Goal: Information Seeking & Learning: Compare options

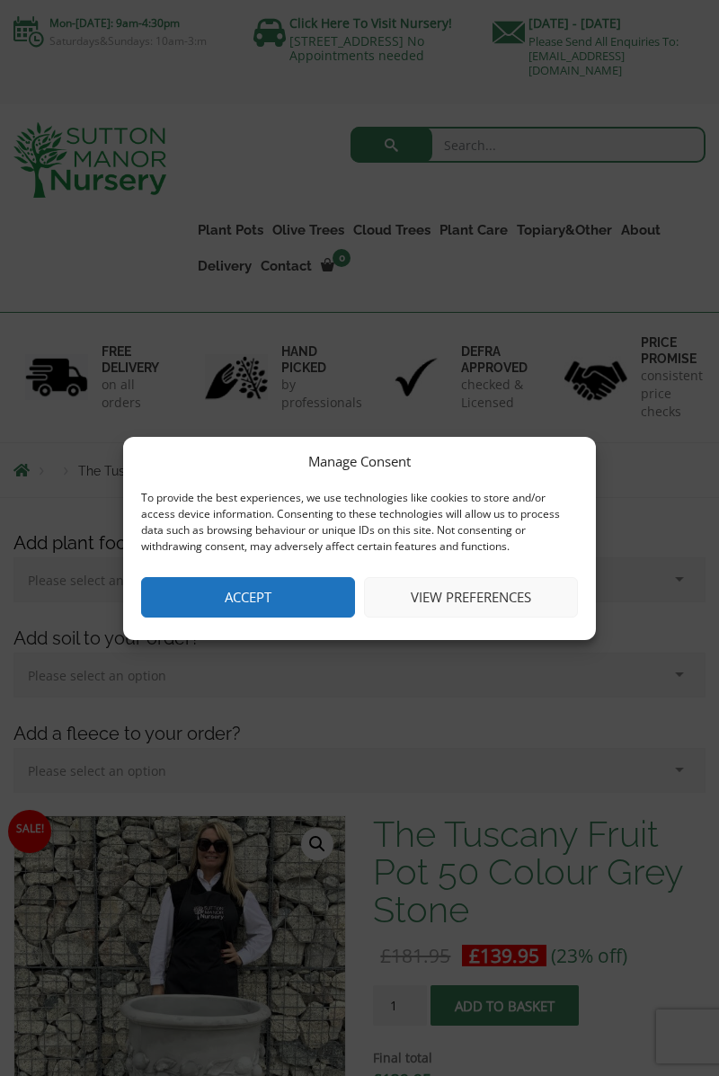
click at [193, 594] on button "Accept" at bounding box center [248, 597] width 214 height 40
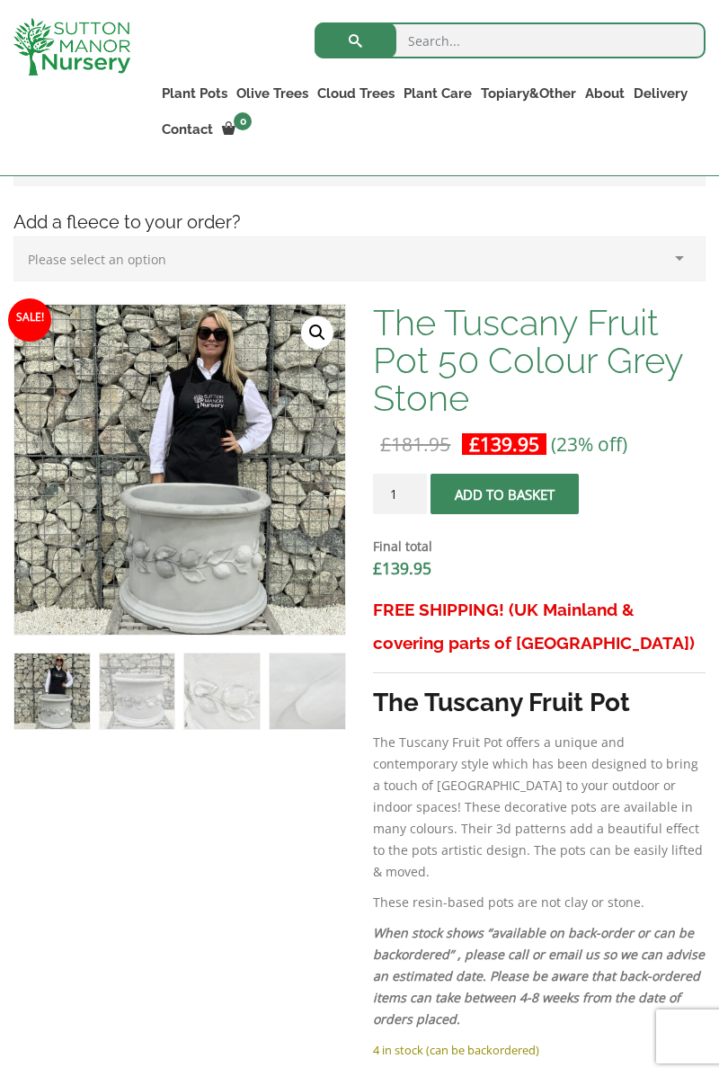
scroll to position [482, 0]
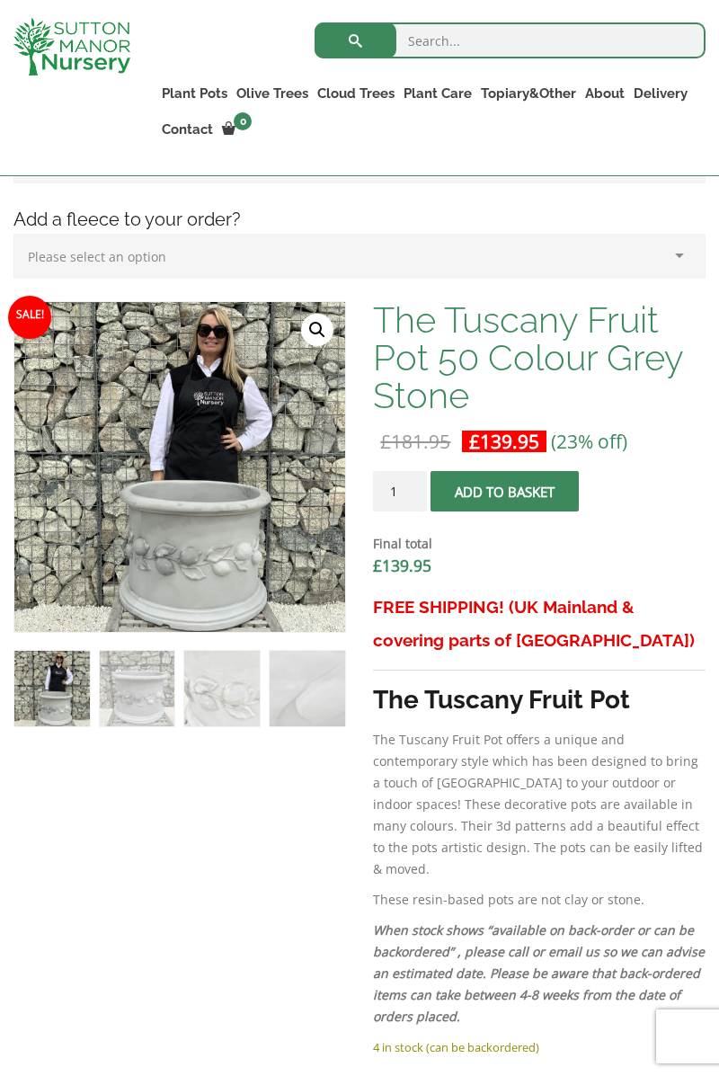
click at [719, 414] on div "Add plant food to your order? Please select an option (x1) 1k Bag (£15.00) (x2)…" at bounding box center [359, 916] width 719 height 1828
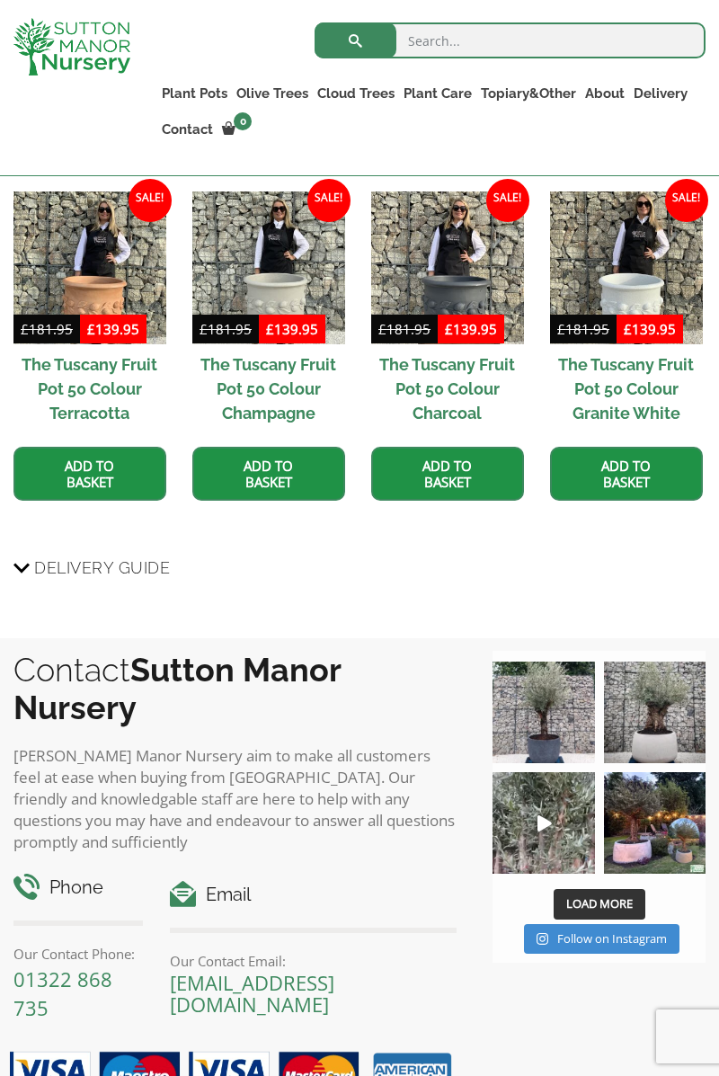
scroll to position [1693, 0]
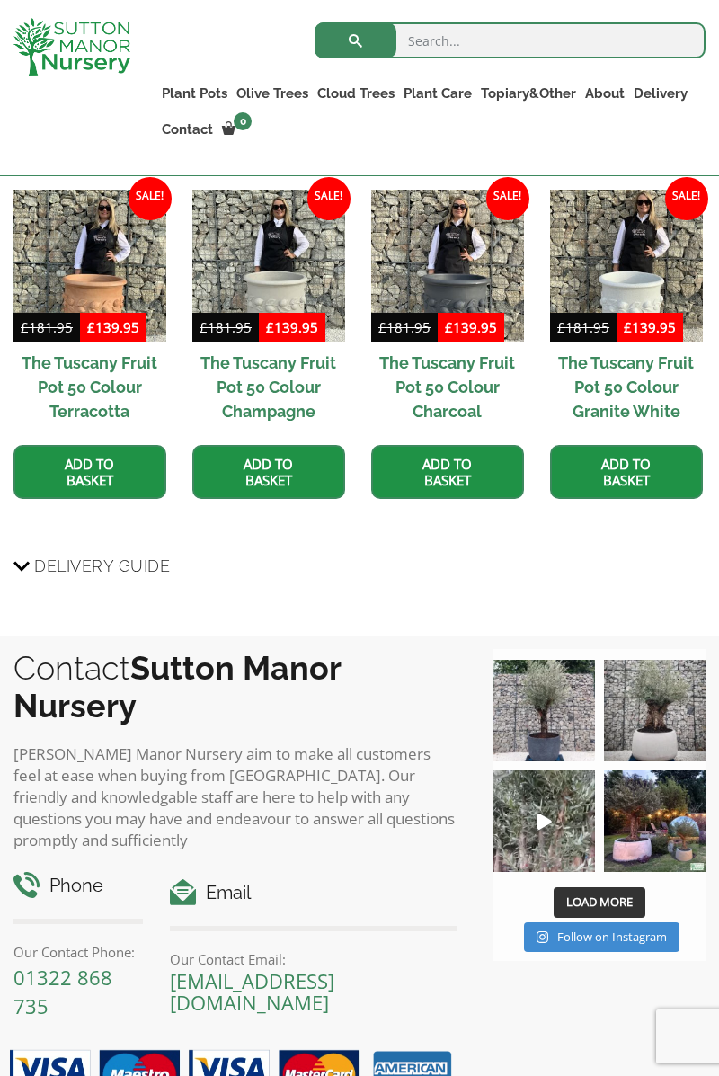
click at [655, 703] on img at bounding box center [655, 711] width 102 height 102
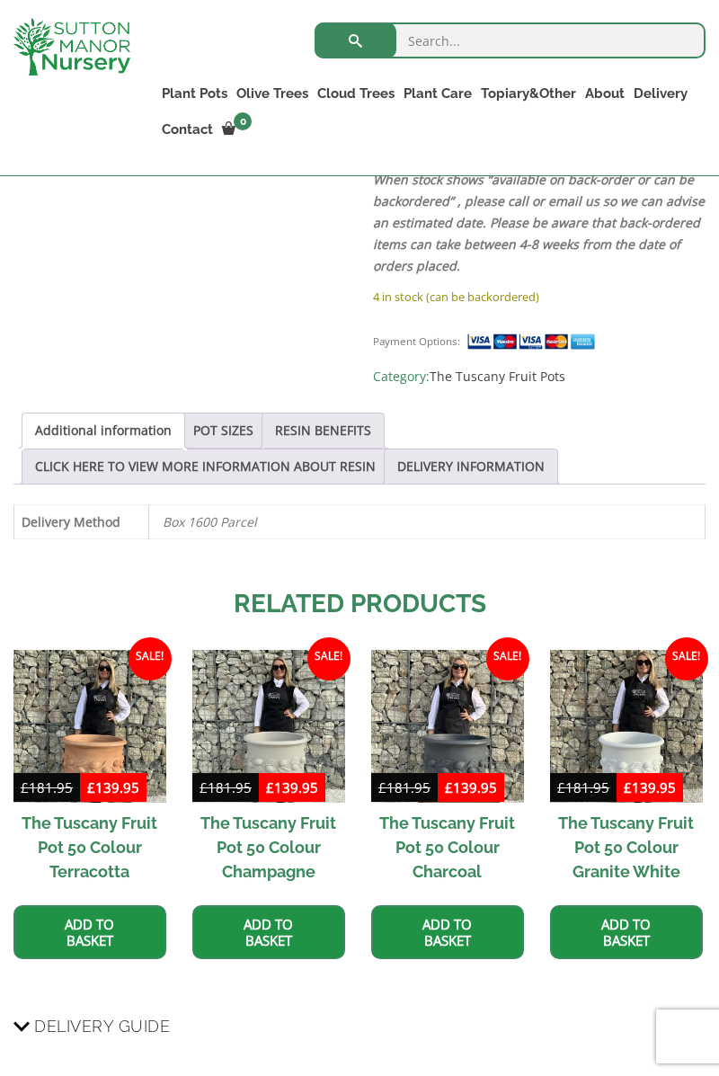
scroll to position [1230, 0]
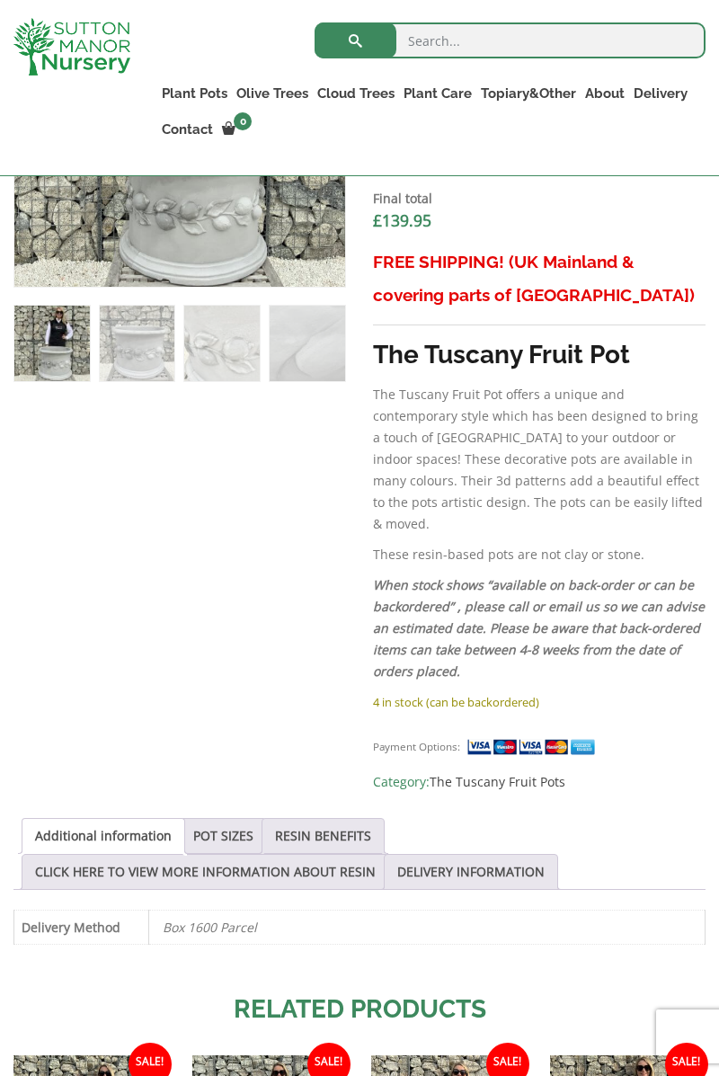
click at [646, 594] on p "When stock shows “available on back-order or can be backordered” , please call …" at bounding box center [539, 629] width 333 height 108
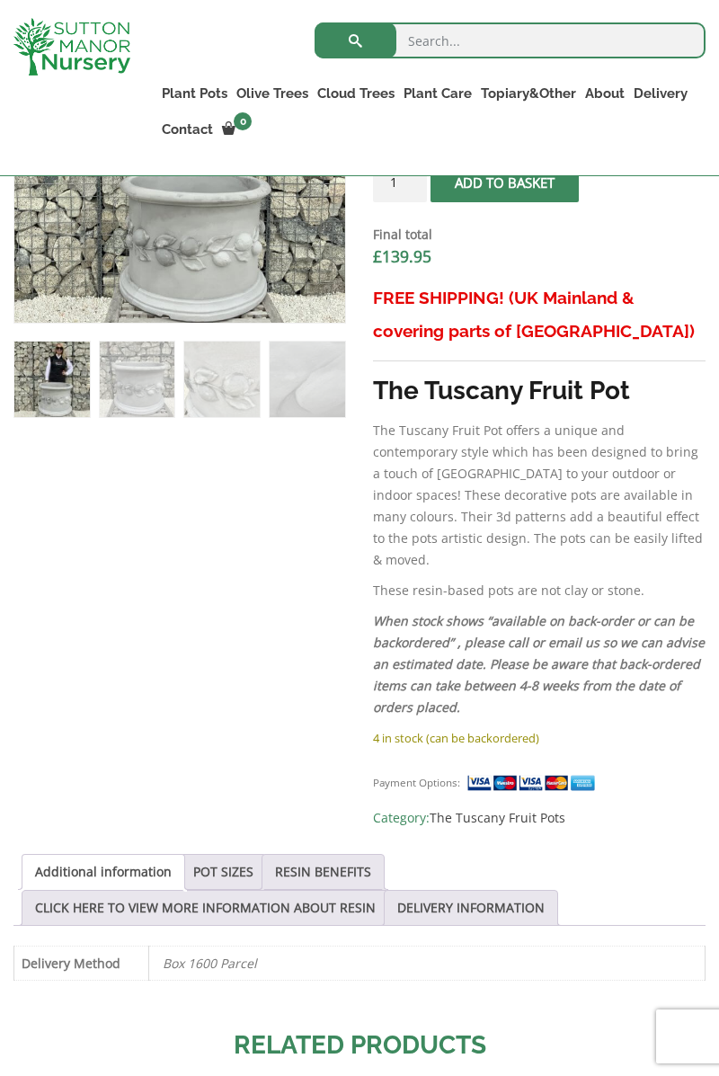
scroll to position [765, 0]
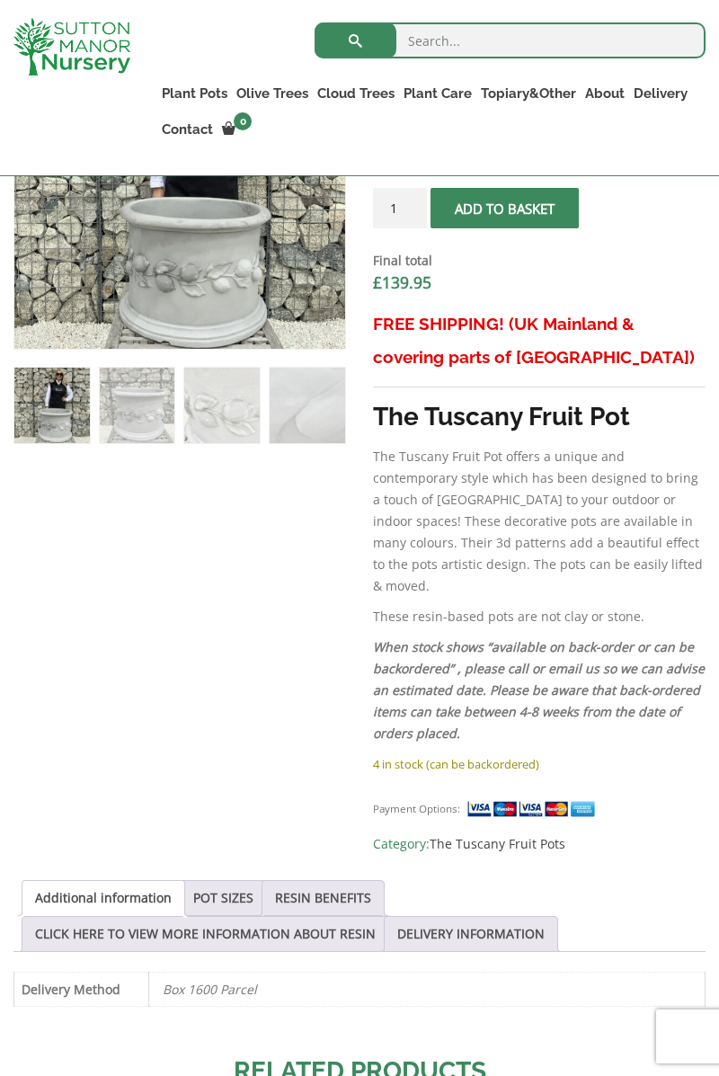
click at [13, 849] on div "Sale! 🔍 The Tuscany Fruit Pot 50 Colour Grey Stone £ 181.95 Original price was:…" at bounding box center [359, 741] width 692 height 1447
click at [2, 855] on div "Add plant food to your order? Please select an option (x1) 1k Bag (£15.00) (x2)…" at bounding box center [359, 633] width 719 height 1828
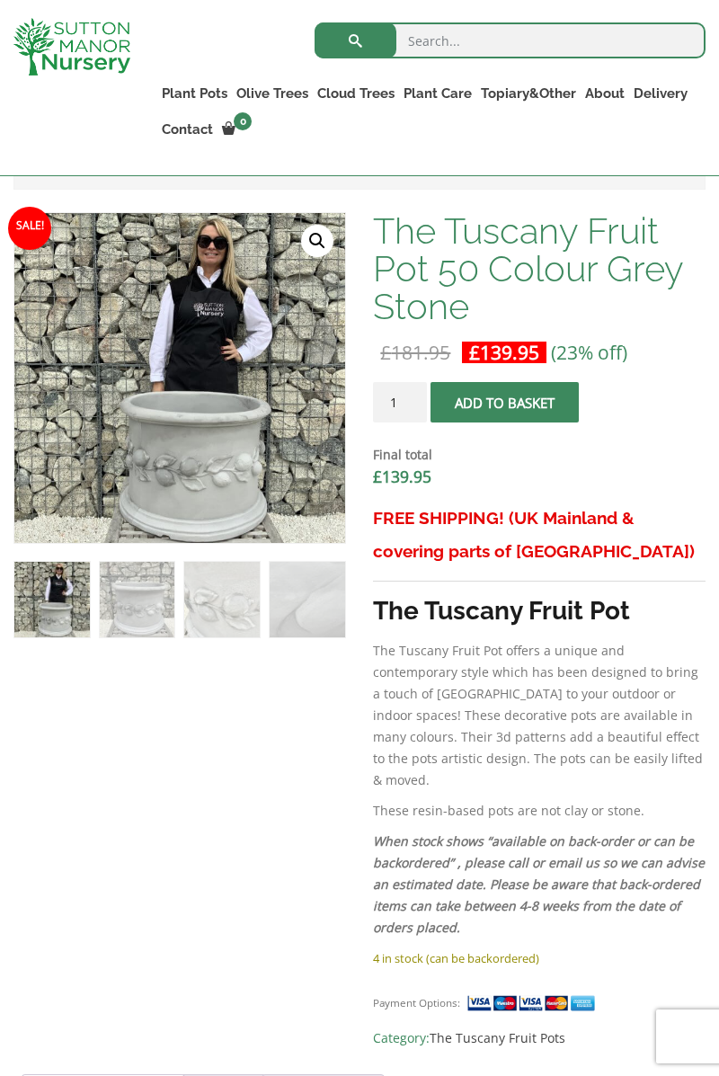
scroll to position [565, 0]
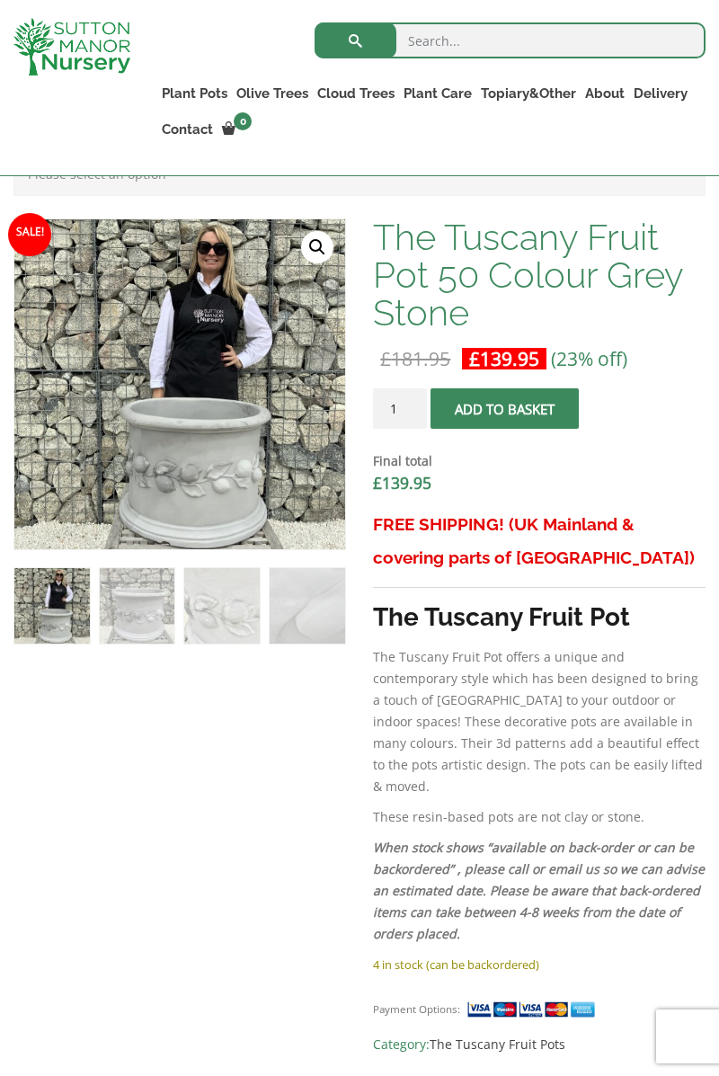
click at [186, 487] on img at bounding box center [463, 668] width 899 height 899
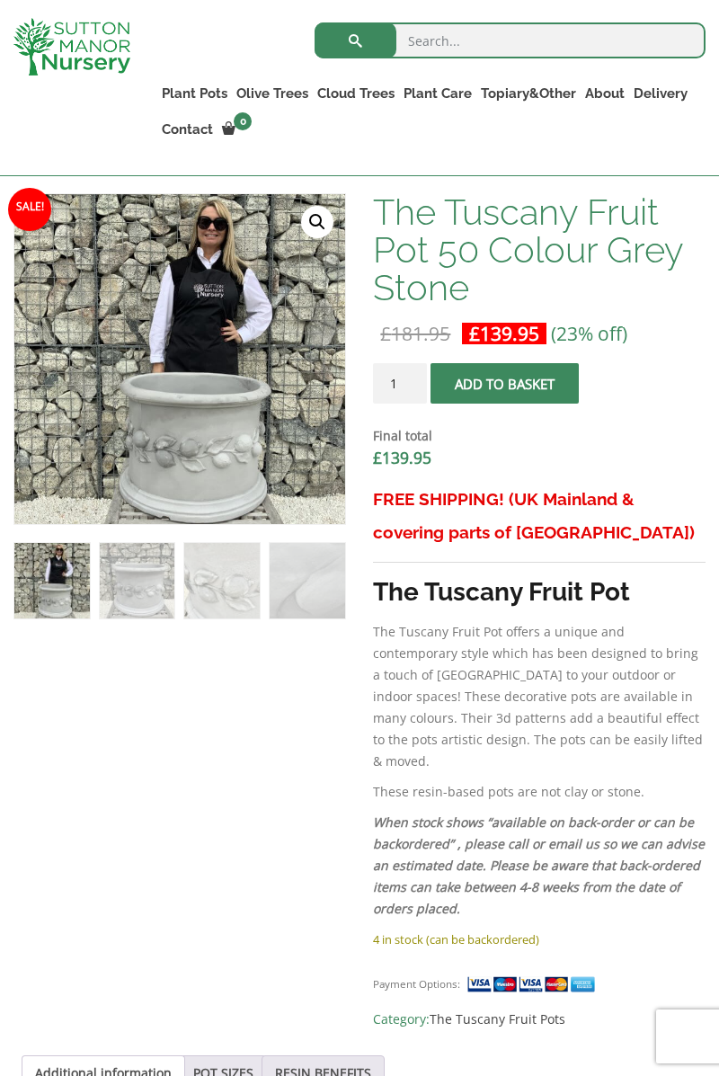
scroll to position [591, 0]
click at [2, 929] on div "Add plant food to your order? Please select an option (x1) 1k Bag (£15.00) (x2)…" at bounding box center [359, 807] width 719 height 1828
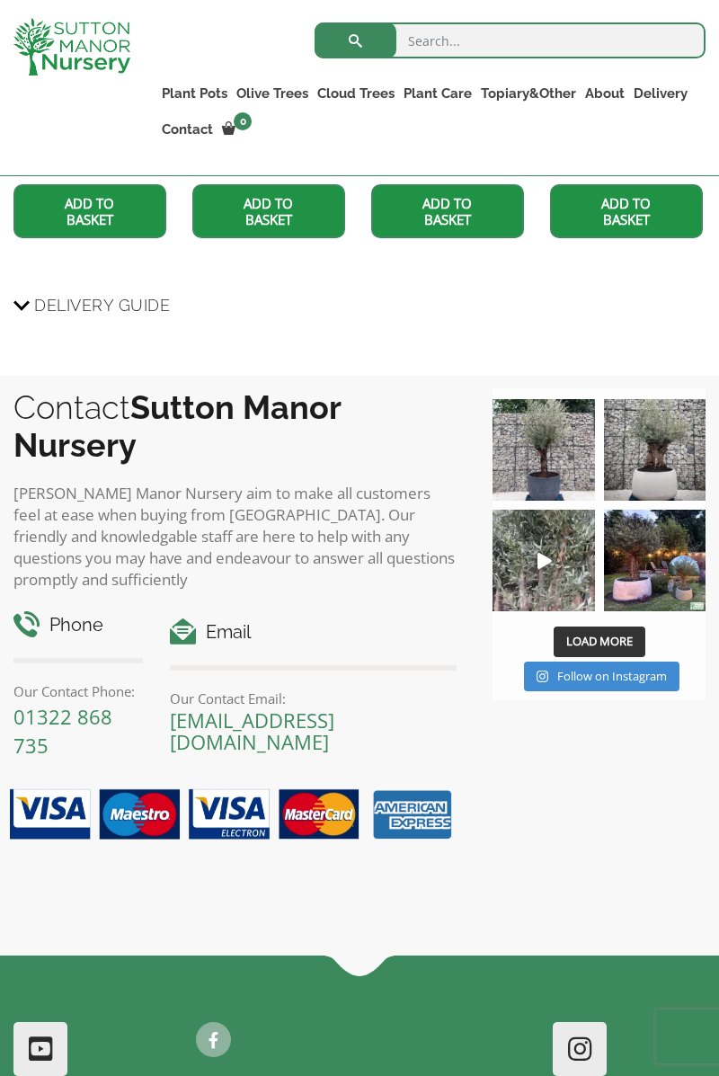
scroll to position [2040, 0]
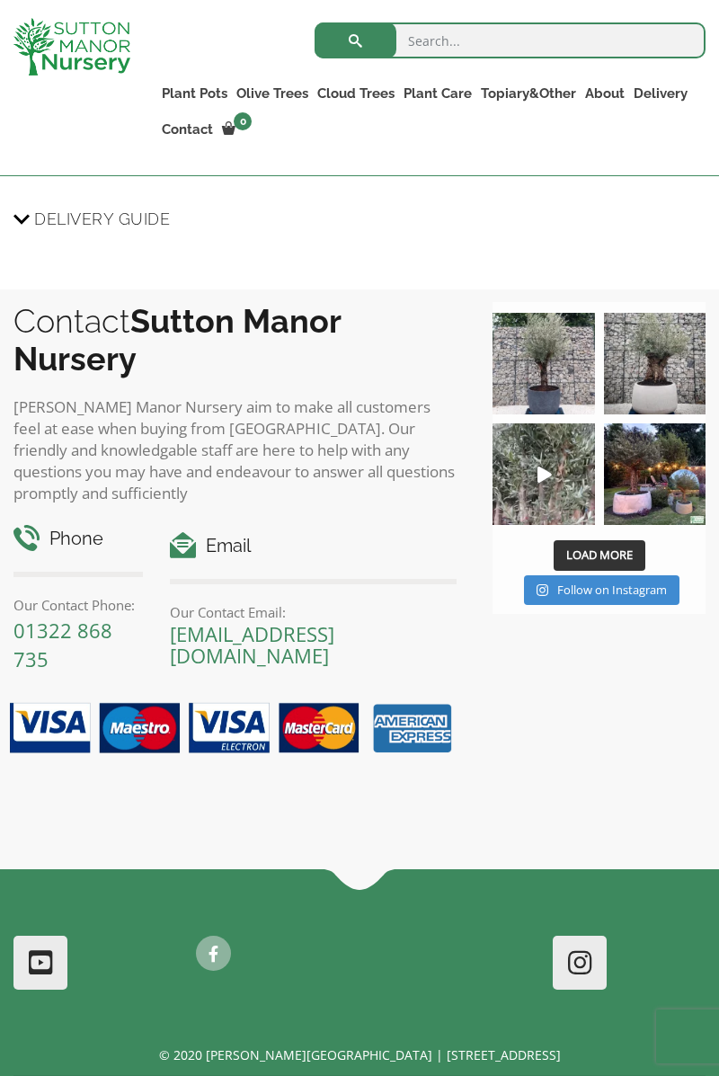
click at [219, 620] on link "[EMAIL_ADDRESS][DOMAIN_NAME]" at bounding box center [252, 644] width 165 height 49
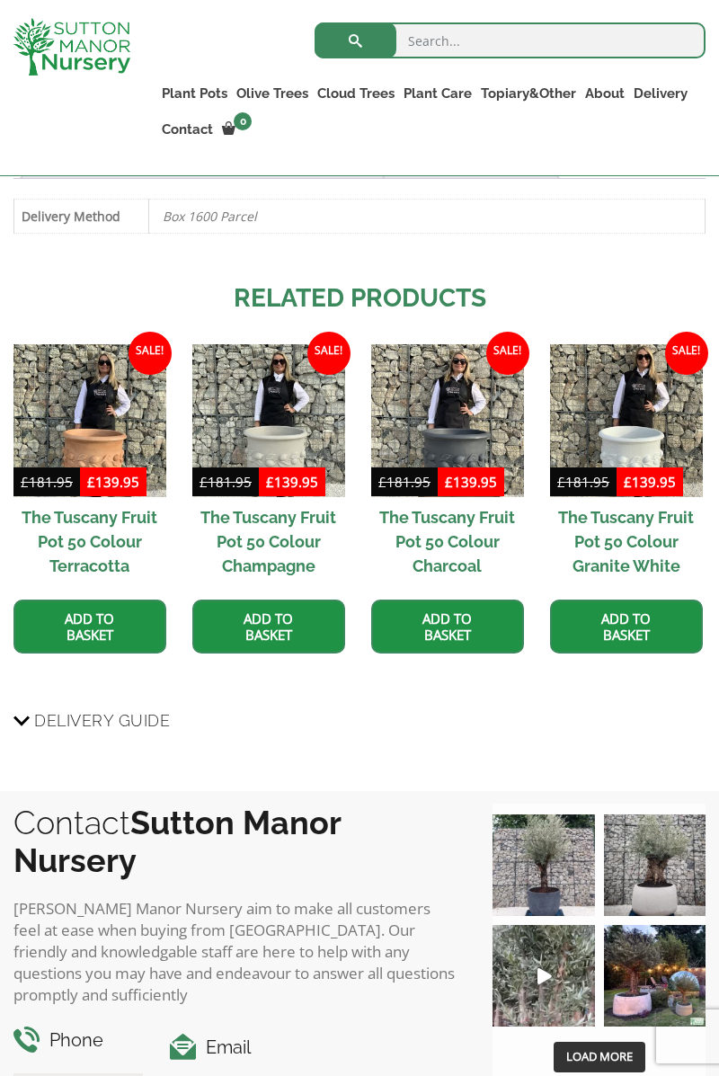
scroll to position [1538, 0]
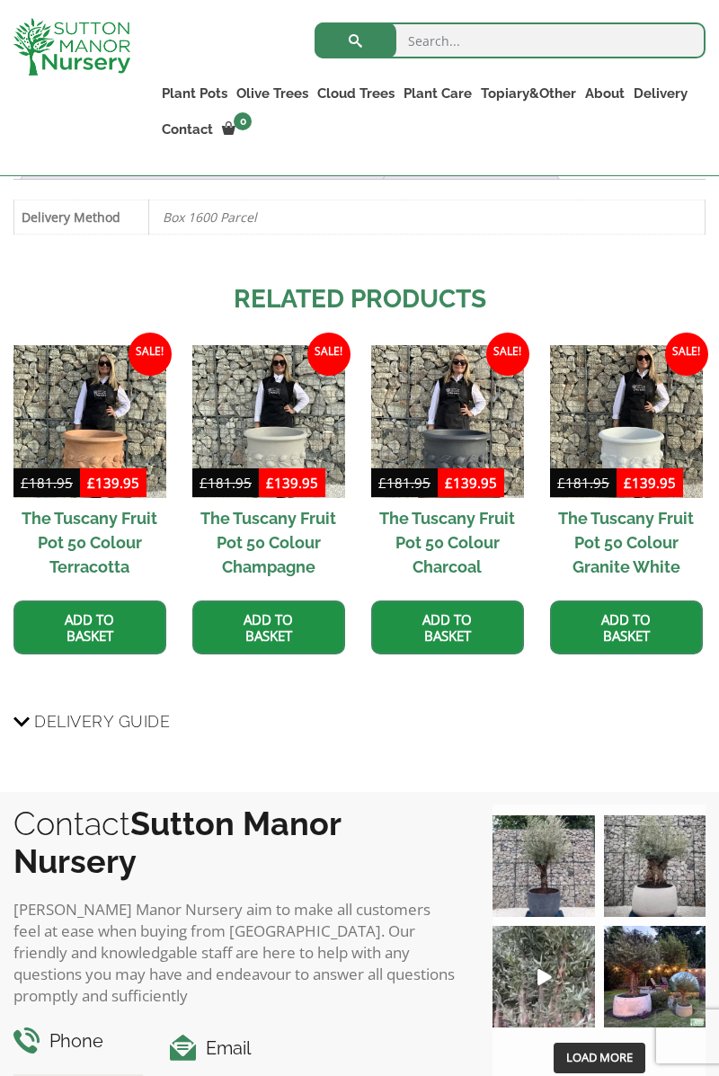
click at [33, 498] on h2 "The Tuscany Fruit Pot 50 Colour Terracotta" at bounding box center [89, 542] width 153 height 89
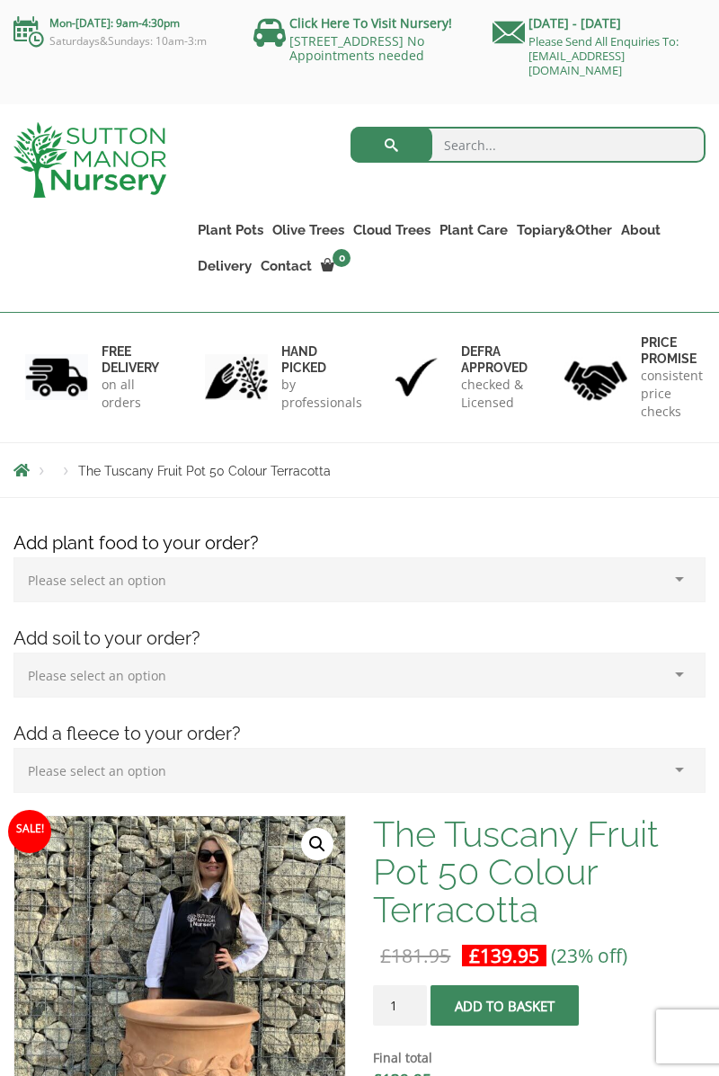
click at [414, 828] on h1 "The Tuscany Fruit Pot 50 Colour Terracotta" at bounding box center [539, 872] width 333 height 113
click at [421, 824] on h1 "The Tuscany Fruit Pot 50 Colour Terracotta" at bounding box center [539, 872] width 333 height 113
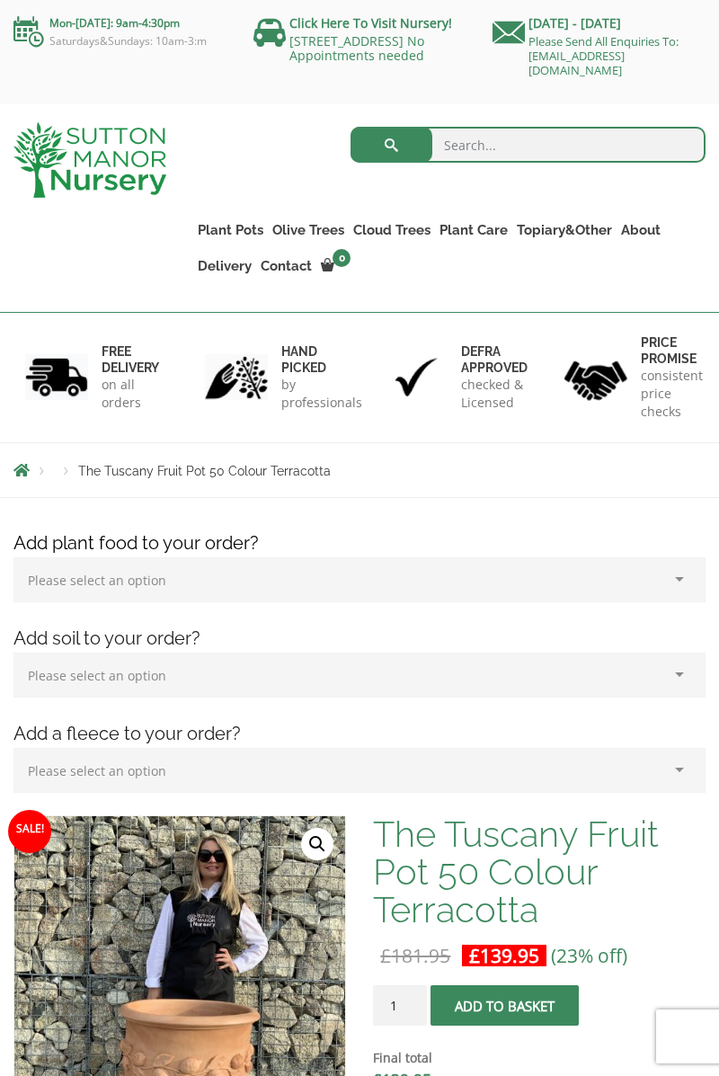
click at [0, 0] on ul "Resin Bonded Pots The Amalfi Pots The Milan Pots The Capri Pots The Brunello Po…" at bounding box center [0, 0] width 0 height 0
click at [0, 0] on link "Vietnamese Pots" at bounding box center [0, 0] width 0 height 0
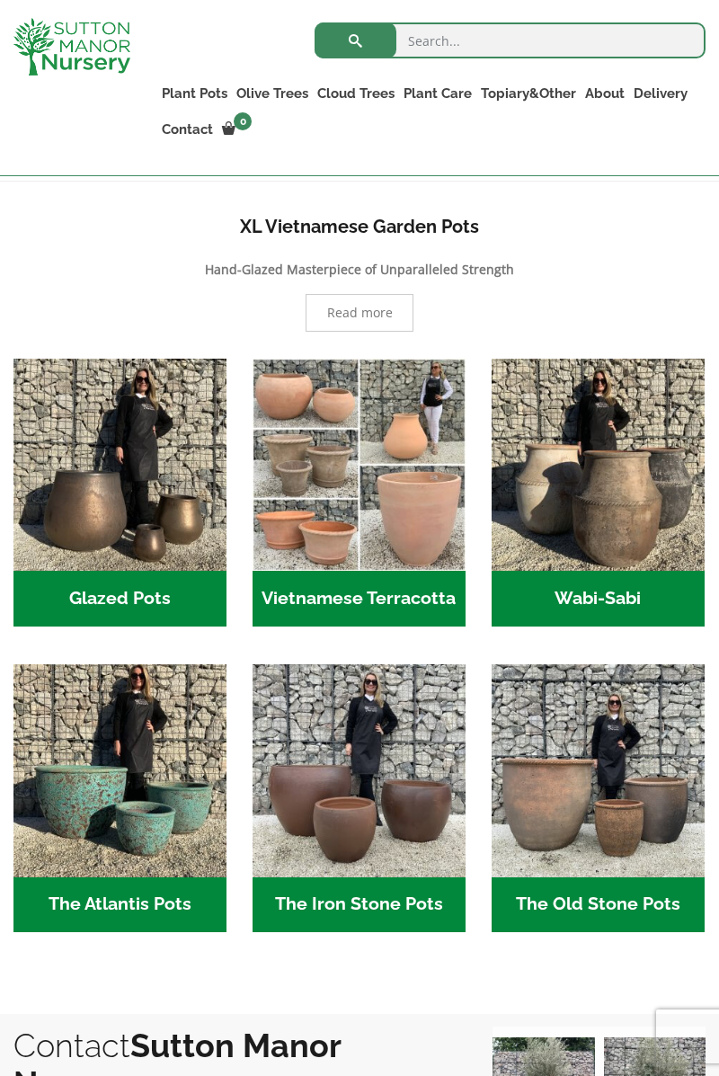
scroll to position [405, 0]
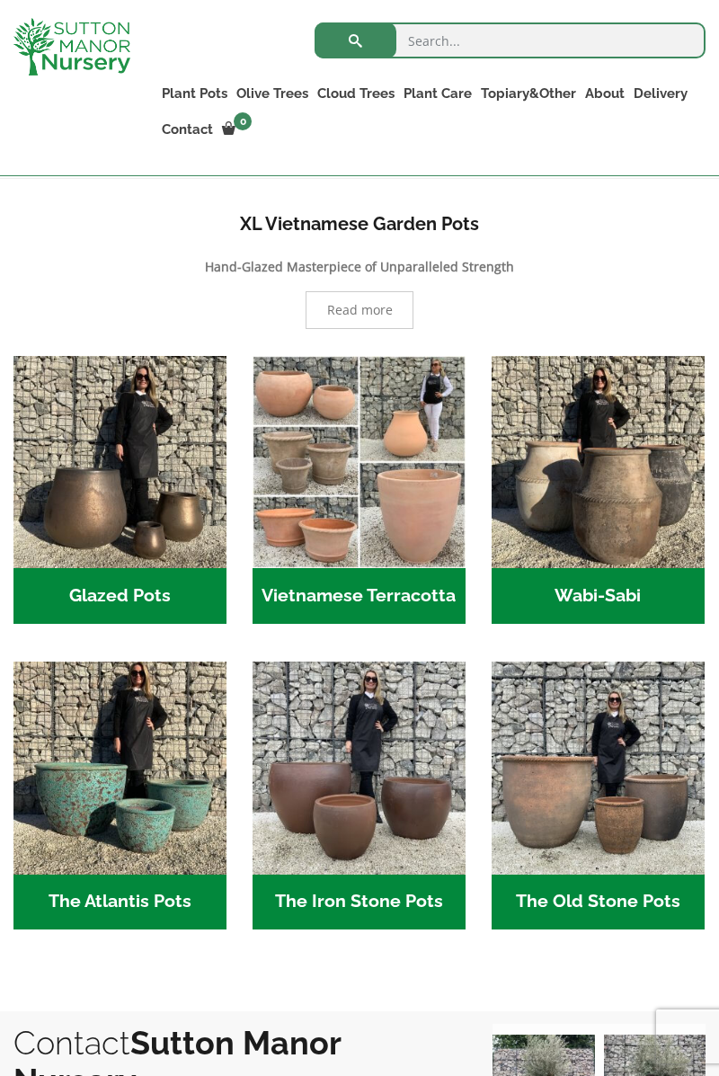
click at [108, 782] on img "Visit product category The Atlantis Pots" at bounding box center [119, 768] width 213 height 213
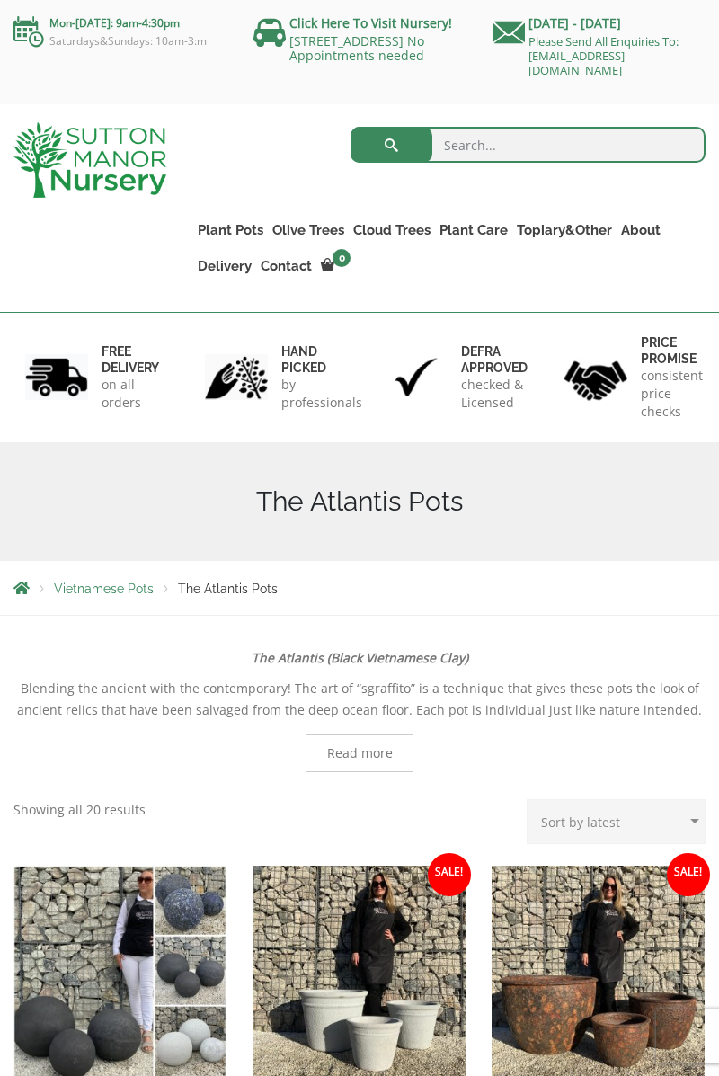
click at [149, 897] on img "Visit product category Globes/Orbs" at bounding box center [119, 972] width 213 height 213
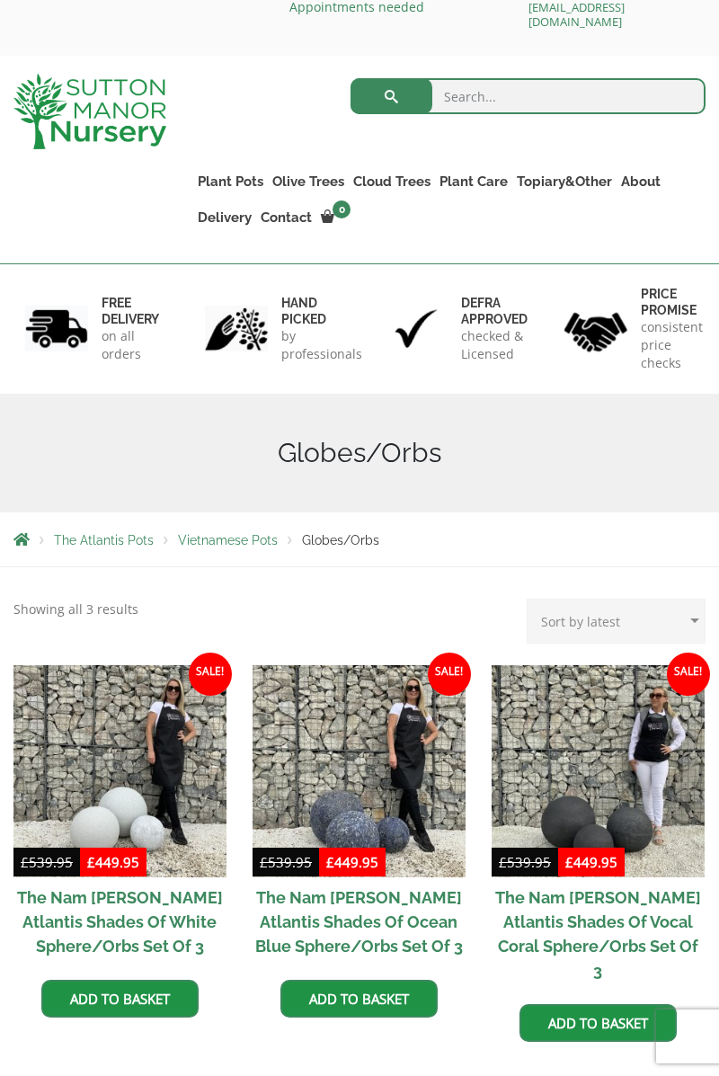
click at [270, 839] on img at bounding box center [359, 771] width 213 height 213
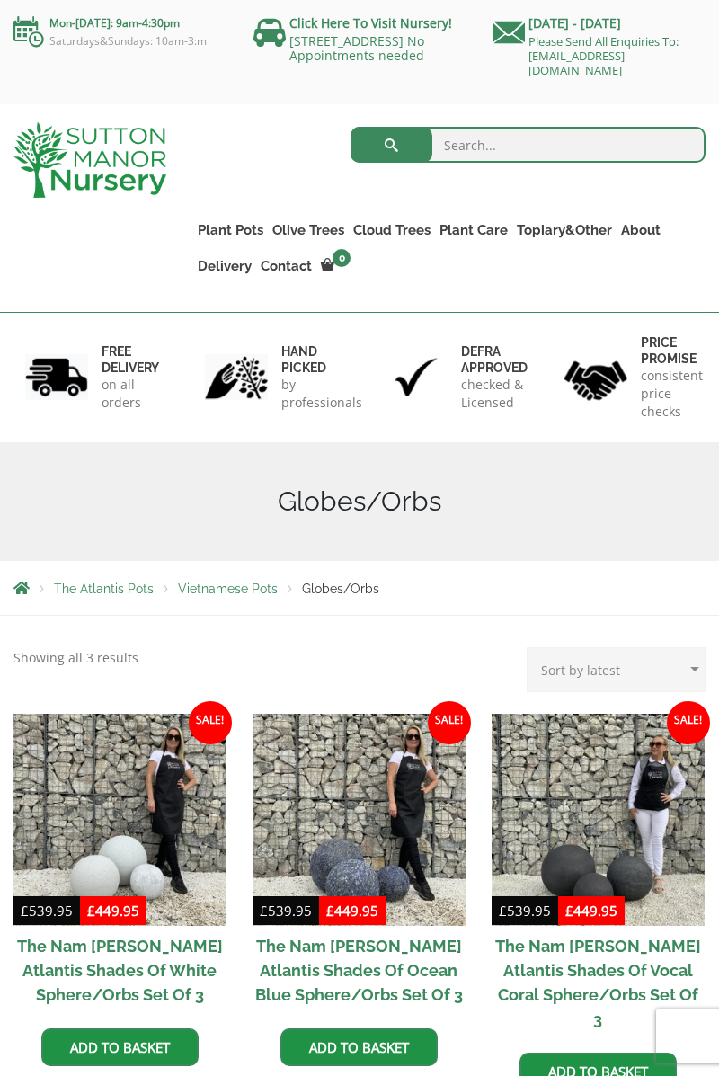
click at [121, 590] on span "The Atlantis Pots" at bounding box center [104, 589] width 100 height 14
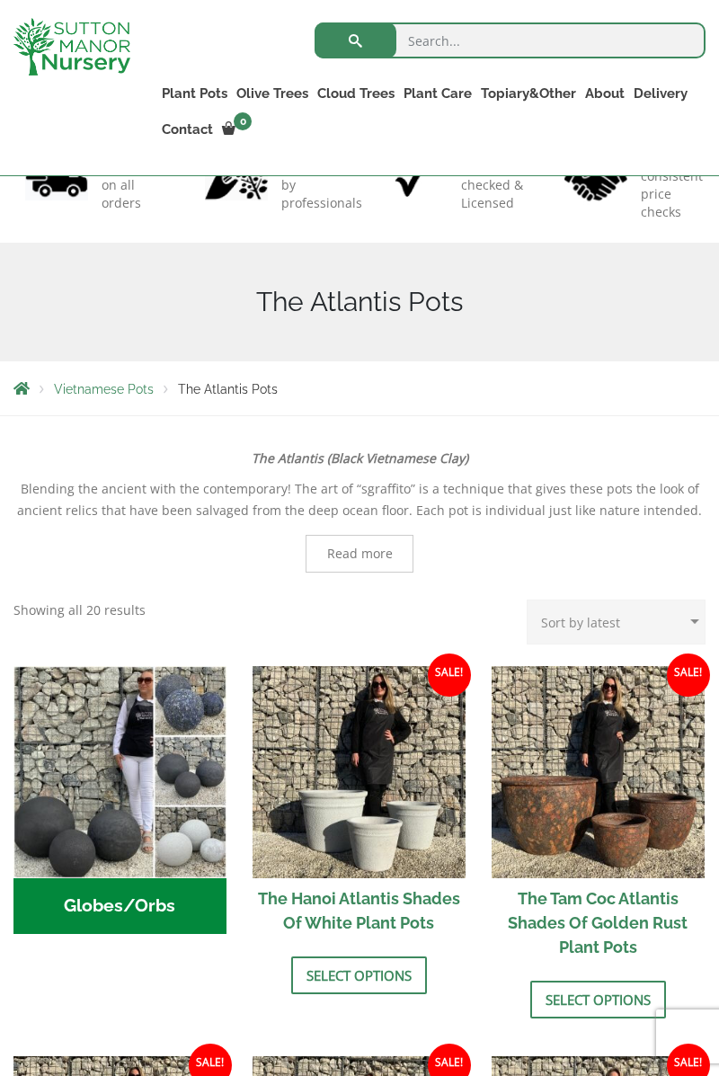
scroll to position [170, 0]
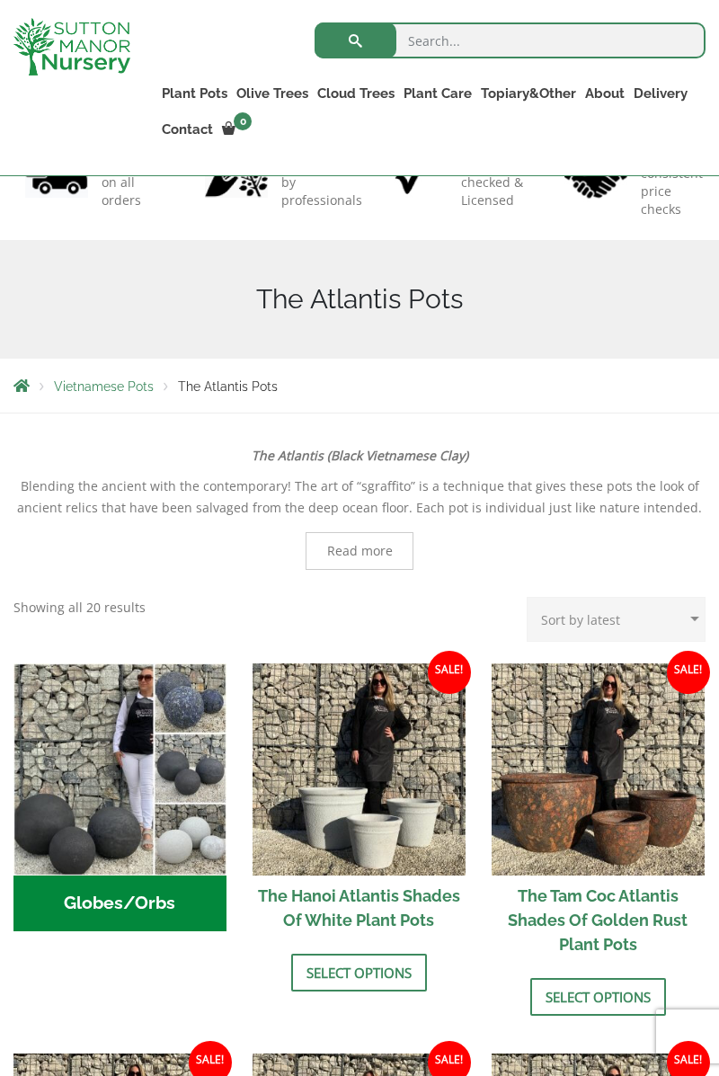
click at [719, 0] on div "Search for: Plant Pots Resin Bonded Pots The Amalfi Pots The Milan Pots The Cap…" at bounding box center [432, 87] width 576 height 175
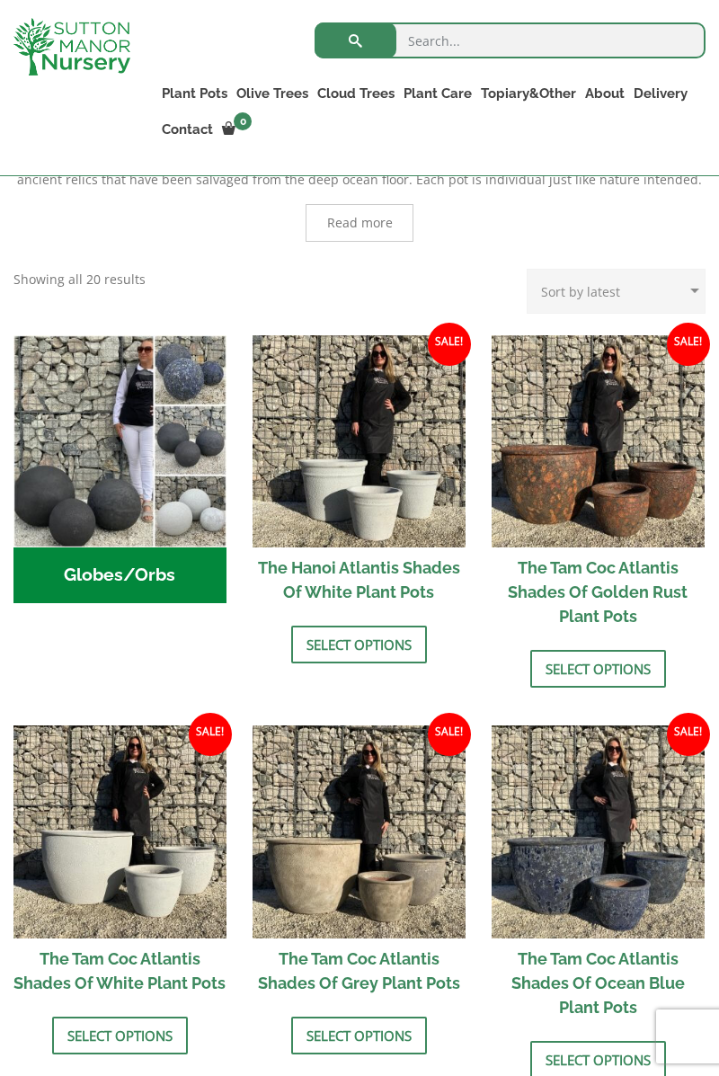
scroll to position [498, 0]
click at [129, 922] on img at bounding box center [119, 832] width 213 height 213
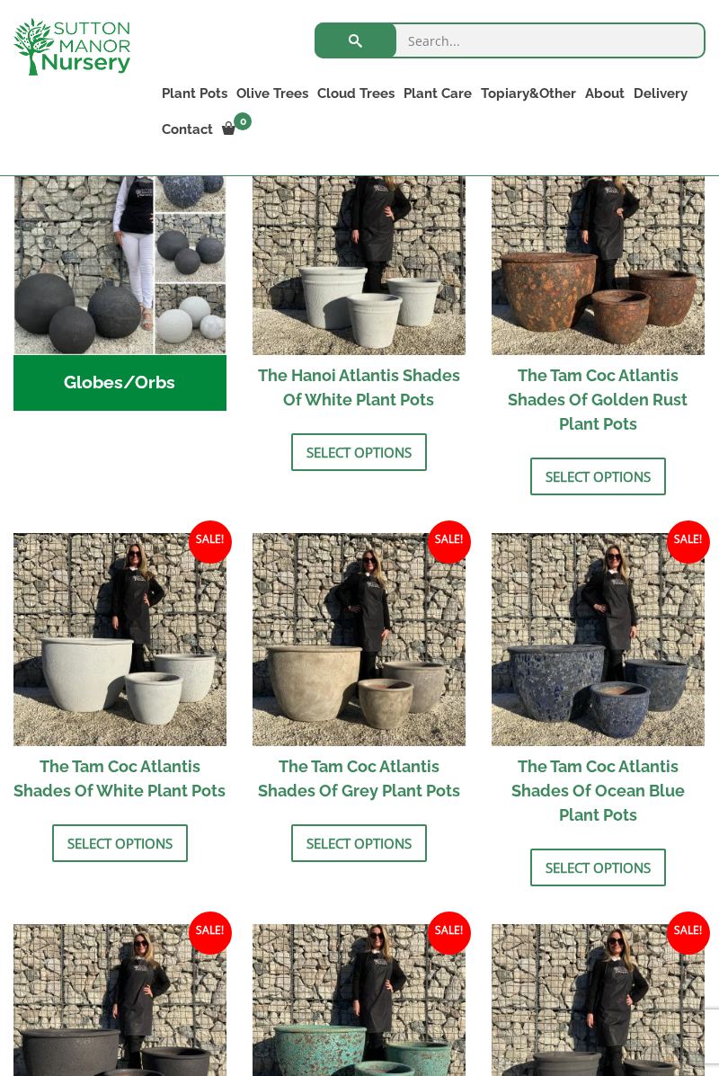
scroll to position [929, 0]
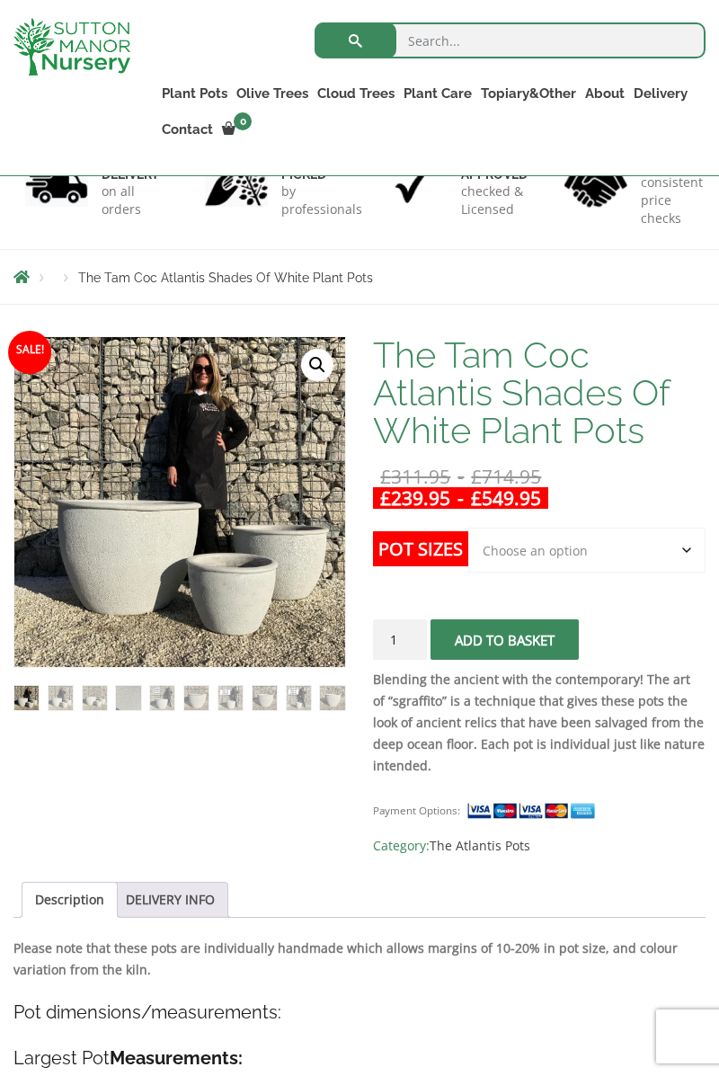
scroll to position [166, 0]
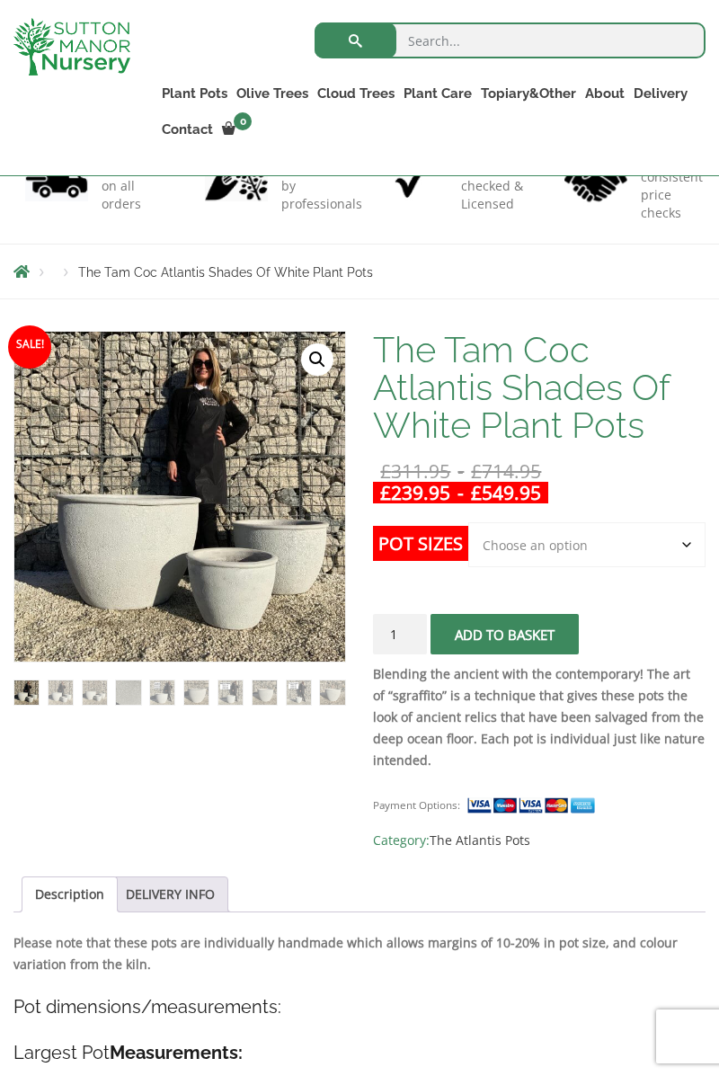
click at [719, 13] on div "Search for: Plant Pots Resin Bonded Pots The Amalfi Pots The Milan Pots The Cap…" at bounding box center [432, 87] width 576 height 175
click at [719, 9] on div "Search for: Plant Pots Resin Bonded Pots The Amalfi Pots The Milan Pots The Cap…" at bounding box center [432, 87] width 576 height 175
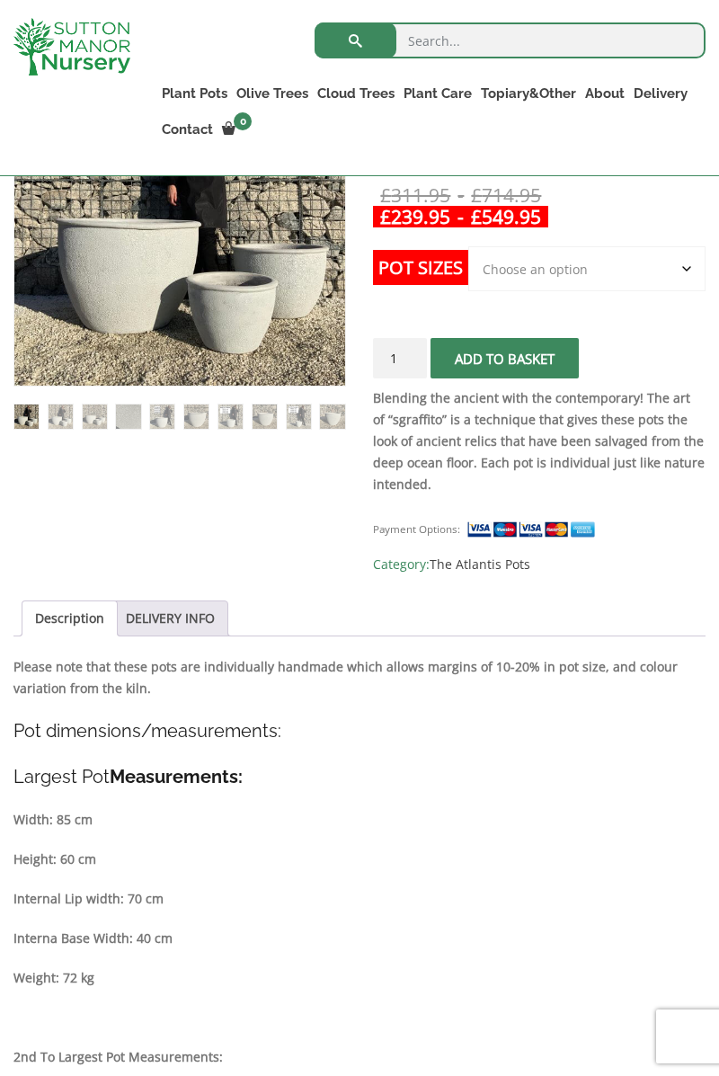
scroll to position [469, 0]
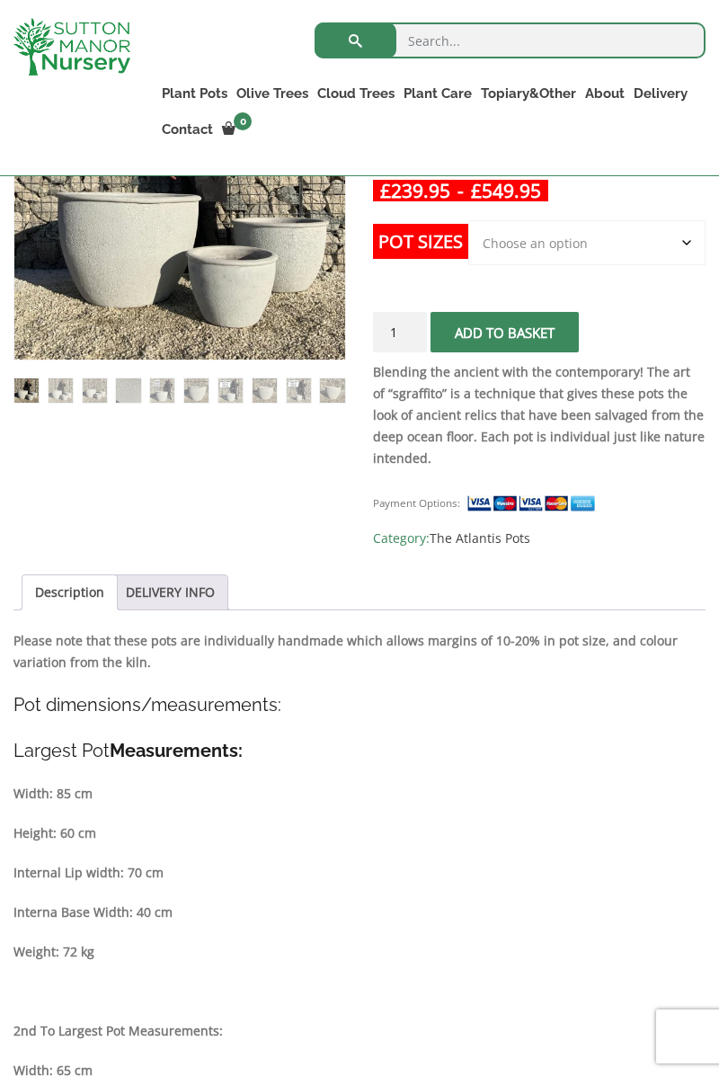
click at [719, 0] on div "Search for: Plant Pots Resin Bonded Pots The Amalfi Pots The Milan Pots The Cap…" at bounding box center [432, 87] width 576 height 175
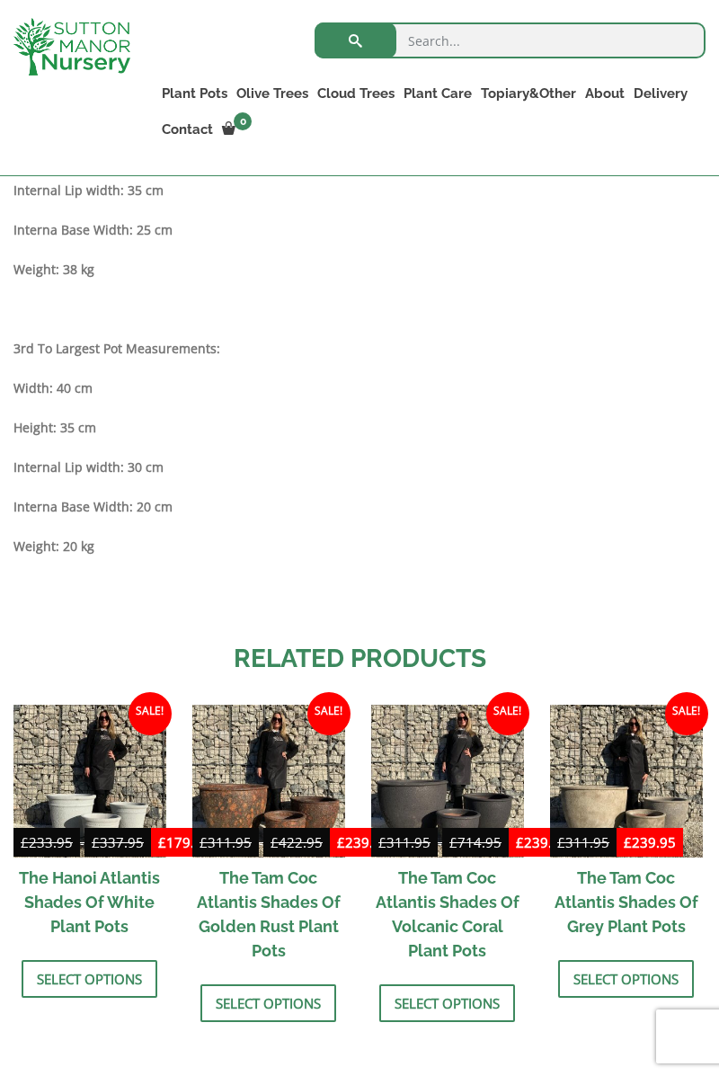
scroll to position [1428, 0]
click at [0, 0] on link "The Iron Stone Pots" at bounding box center [0, 0] width 0 height 0
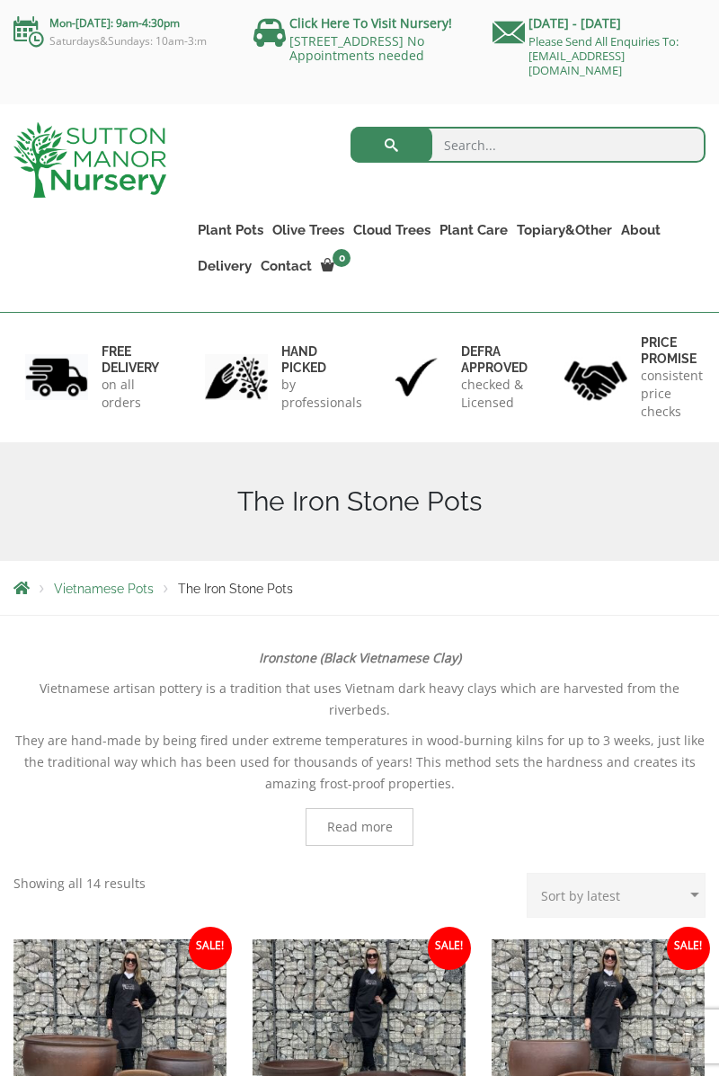
click at [143, 838] on div "Ironstone (Black Vietnamese Clay) Vietnamese artisan pottery is a tradition tha…" at bounding box center [359, 760] width 692 height 226
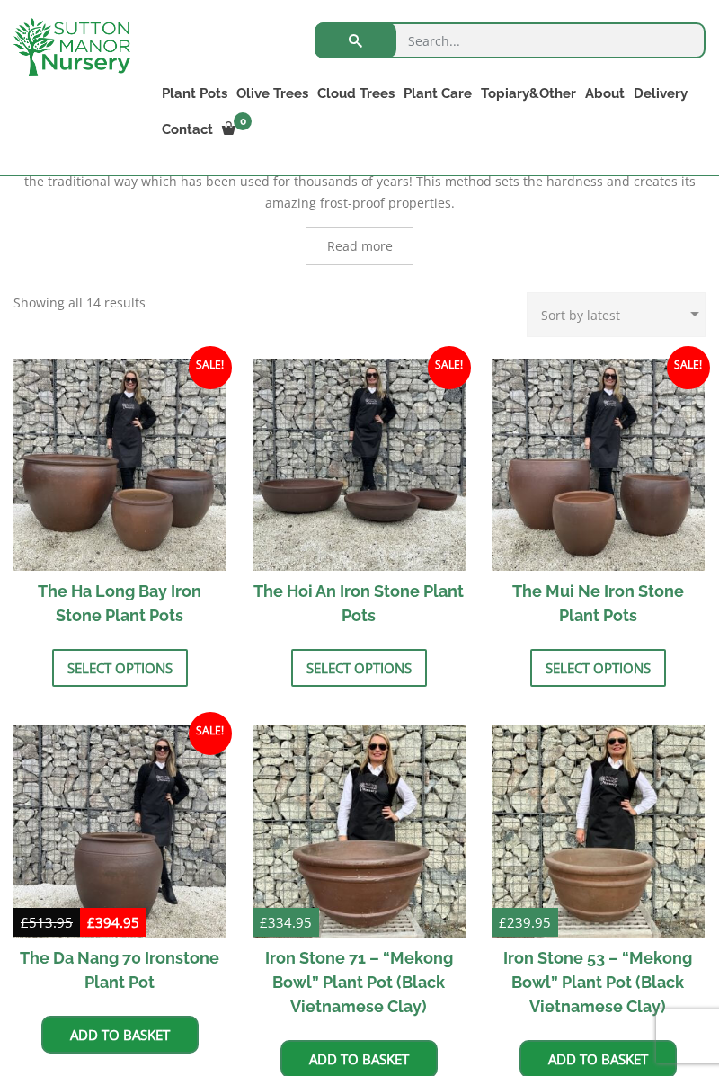
scroll to position [547, 0]
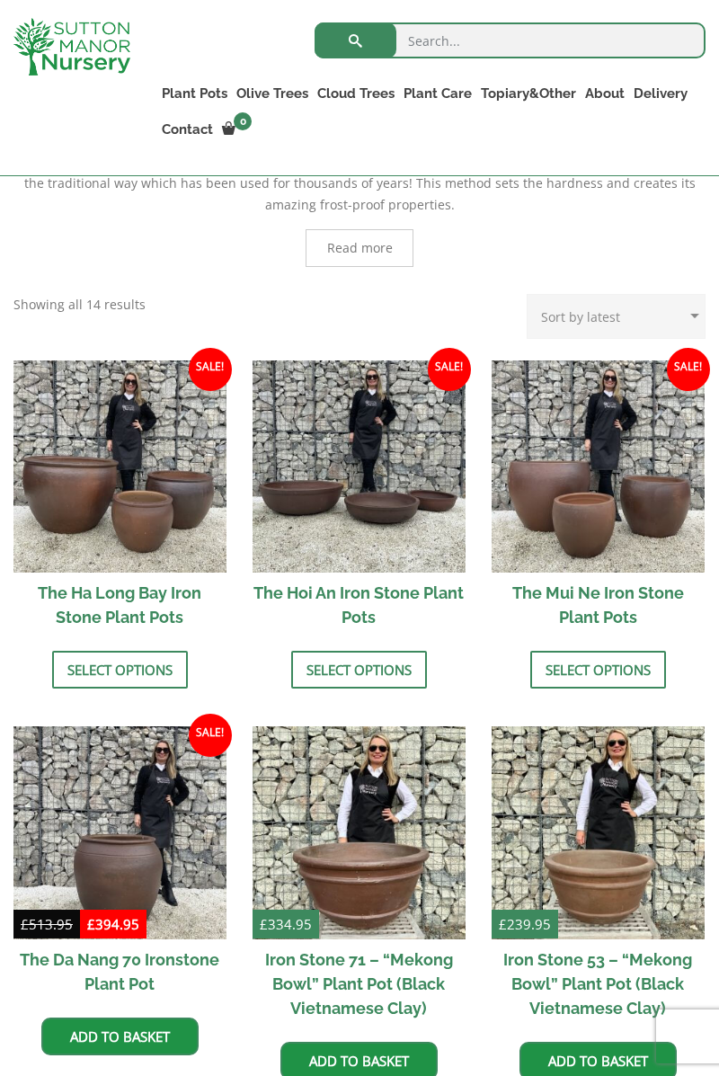
click at [2, 471] on div "Ironstone (Black Vietnamese Clay) Vietnamese artisan pottery is a tradition tha…" at bounding box center [359, 599] width 719 height 1089
click at [352, 847] on img at bounding box center [359, 833] width 213 height 213
click at [365, 850] on img at bounding box center [359, 833] width 213 height 213
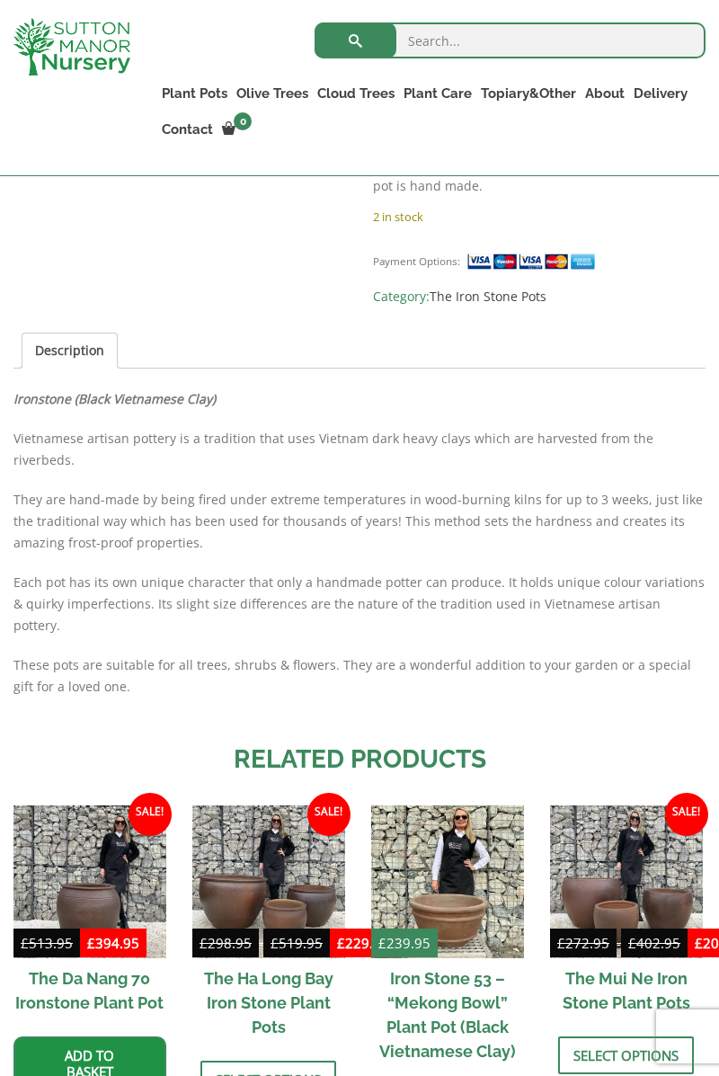
scroll to position [787, 0]
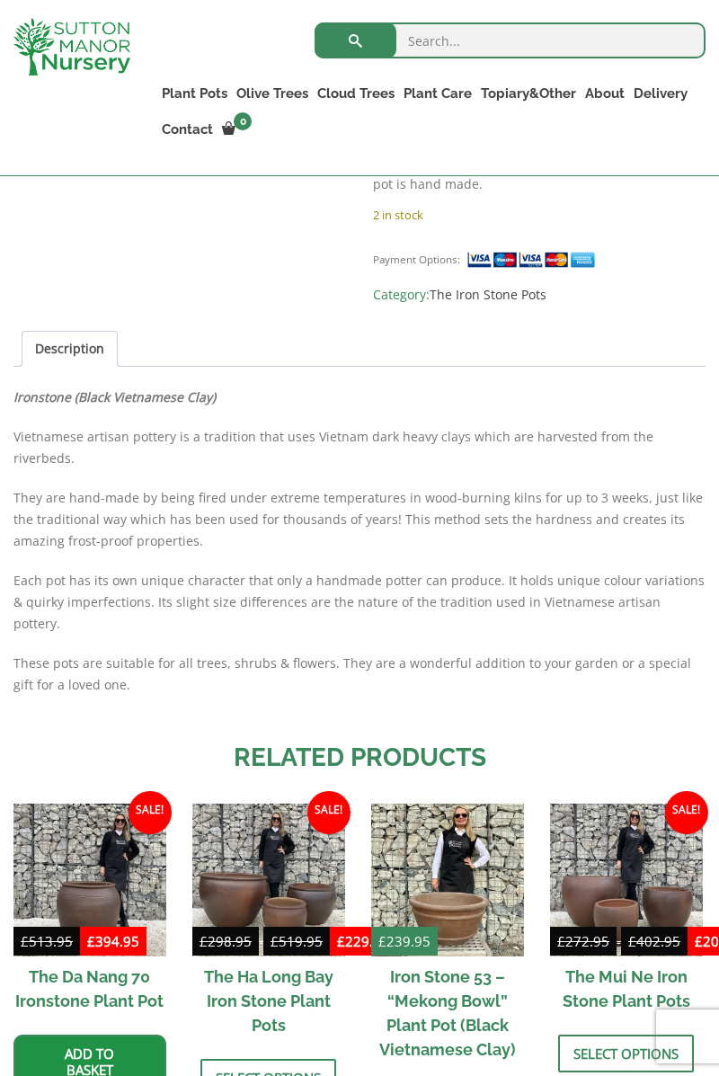
click at [719, 25] on div "Search for: Plant Pots Resin Bonded Pots The Amalfi Pots The Milan Pots The Cap…" at bounding box center [432, 87] width 576 height 175
click at [719, 5] on div "Search for: Plant Pots Resin Bonded Pots The Amalfi Pots The Milan Pots The Cap…" at bounding box center [432, 87] width 576 height 175
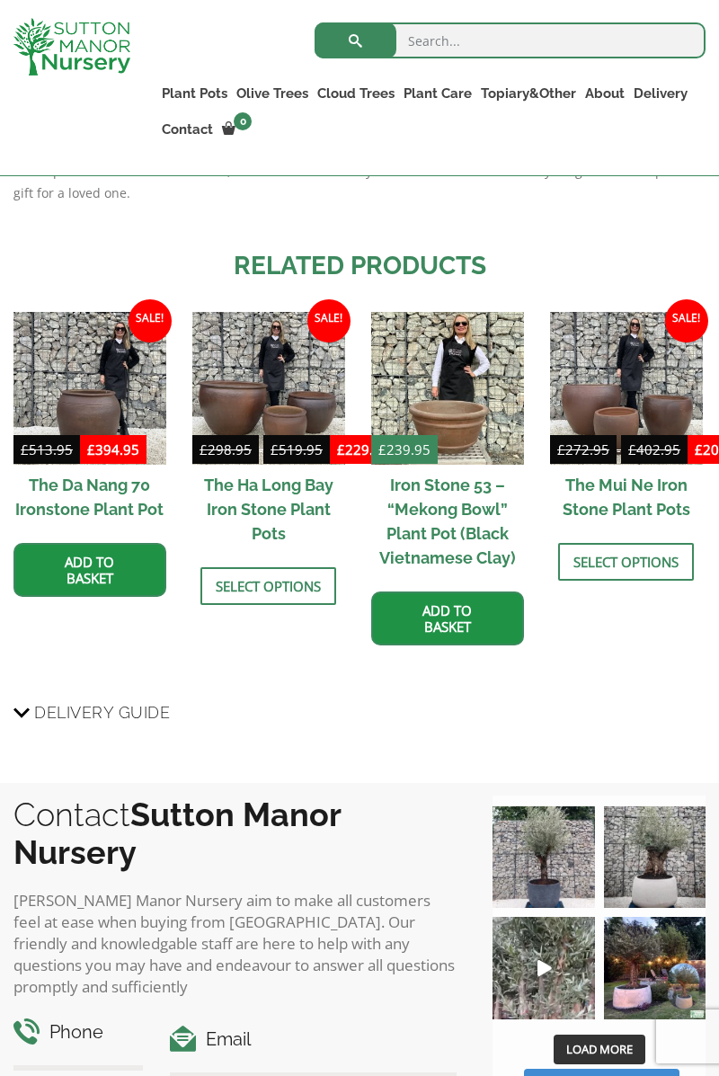
scroll to position [1283, 0]
